Goal: Information Seeking & Learning: Learn about a topic

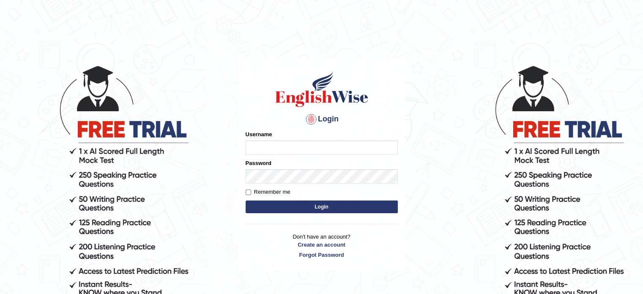
type input "Himabind"
click at [321, 204] on button "Login" at bounding box center [321, 206] width 152 height 13
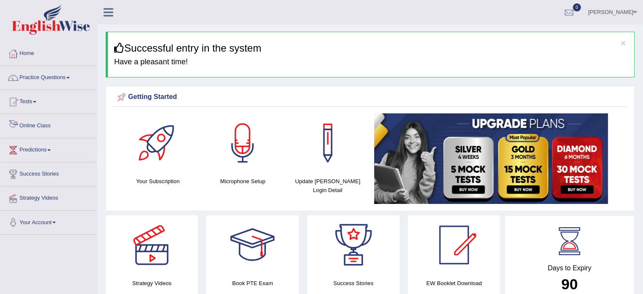
click at [42, 125] on link "Online Class" at bounding box center [48, 124] width 96 height 21
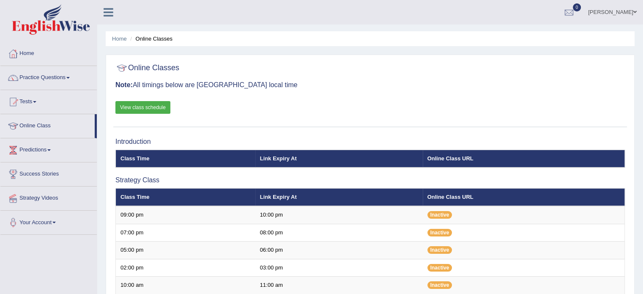
click at [150, 106] on link "View class schedule" at bounding box center [142, 107] width 55 height 13
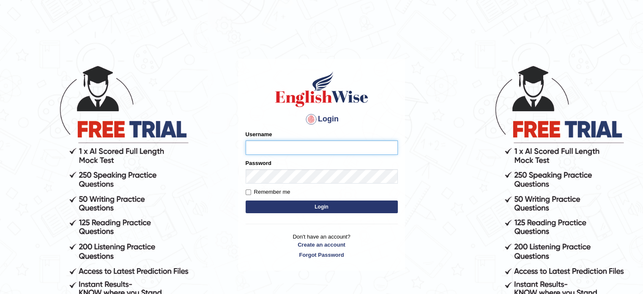
type input "Himabind"
click at [326, 208] on button "Login" at bounding box center [321, 206] width 152 height 13
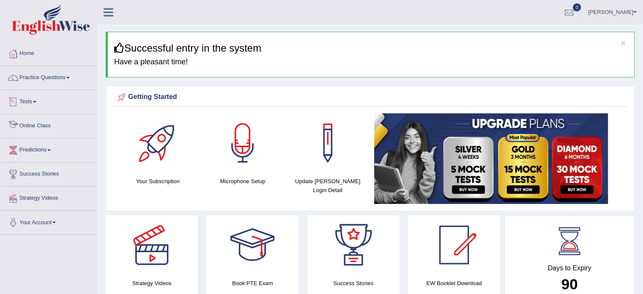
click at [34, 126] on link "Online Class" at bounding box center [48, 124] width 96 height 21
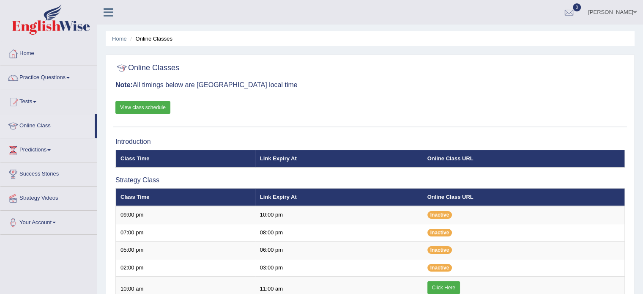
scroll to position [208, 0]
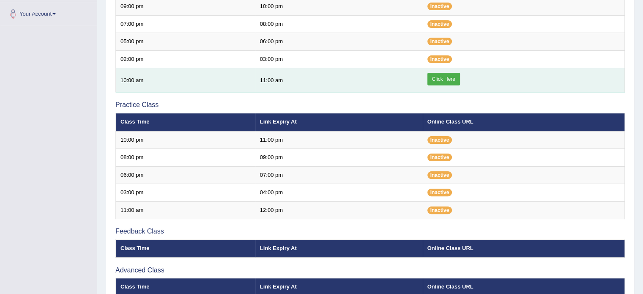
click at [445, 74] on link "Click Here" at bounding box center [443, 79] width 33 height 13
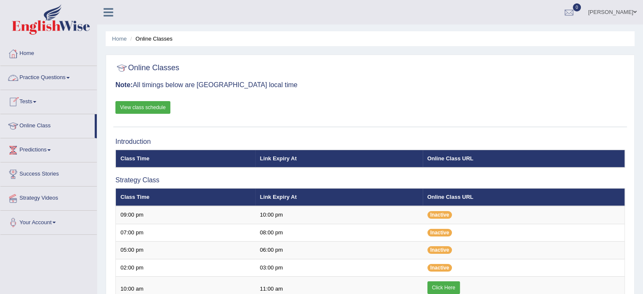
click at [44, 73] on link "Practice Questions" at bounding box center [48, 76] width 96 height 21
click at [50, 75] on link "Practice Questions" at bounding box center [48, 76] width 96 height 21
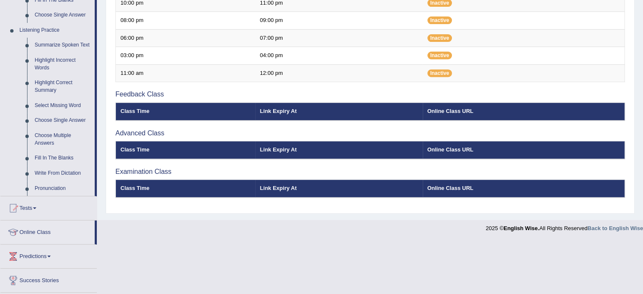
scroll to position [346, 0]
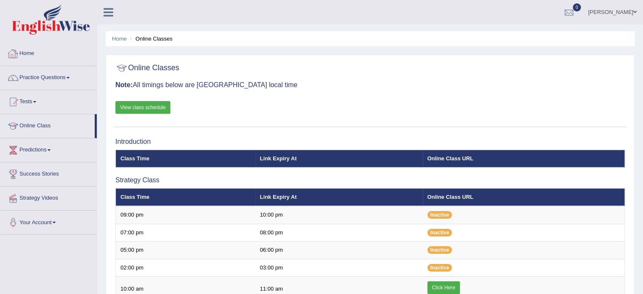
click at [19, 54] on div at bounding box center [13, 53] width 13 height 13
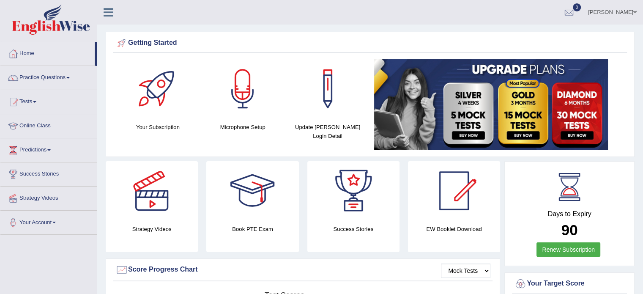
click at [616, 13] on link "[PERSON_NAME]" at bounding box center [611, 11] width 61 height 22
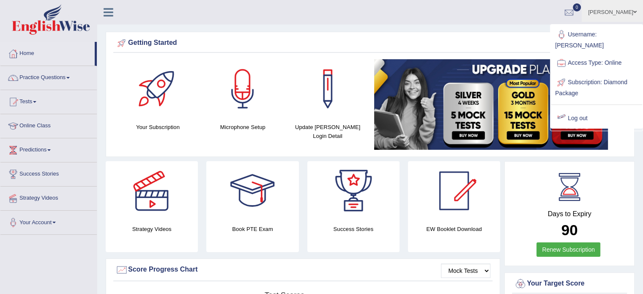
click at [576, 112] on link "Log out" at bounding box center [596, 118] width 91 height 19
